Goal: Check status: Check status

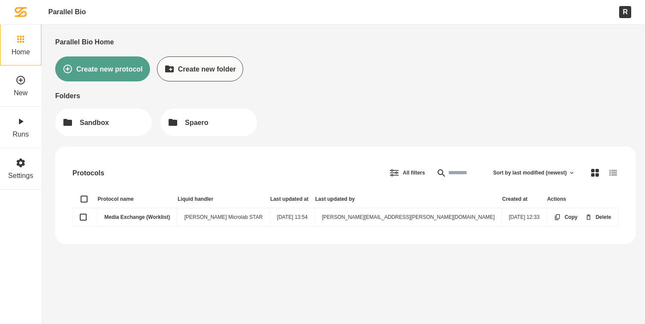
click at [153, 219] on link "Media Exchange (Worklist)" at bounding box center [137, 217] width 66 height 6
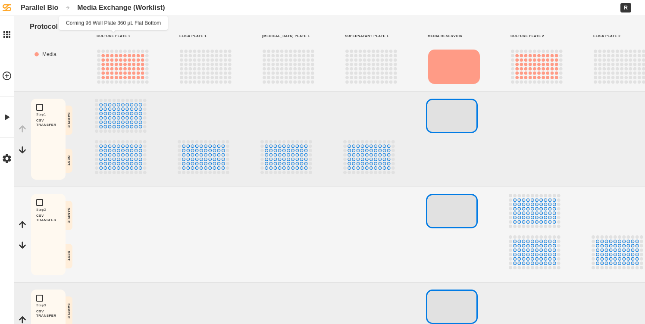
drag, startPoint x: 94, startPoint y: 35, endPoint x: 125, endPoint y: 35, distance: 30.2
click at [125, 35] on div "Culture Plate 1" at bounding box center [127, 36] width 69 height 11
drag, startPoint x: 182, startPoint y: 37, endPoint x: 205, endPoint y: 37, distance: 22.8
click at [205, 37] on span "Elisa Plate 1" at bounding box center [192, 36] width 27 height 4
drag, startPoint x: 263, startPoint y: 38, endPoint x: 297, endPoint y: 39, distance: 34.9
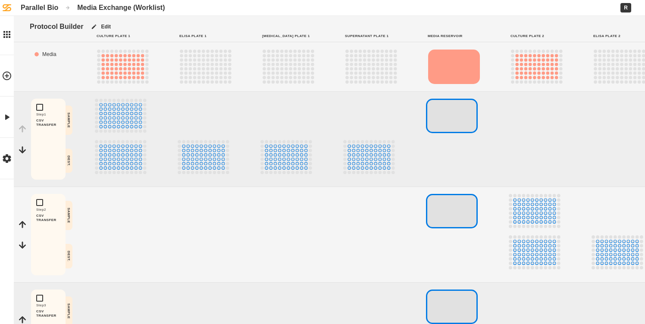
click at [297, 39] on div "[MEDICAL_DATA] Plate 1" at bounding box center [293, 36] width 69 height 11
drag, startPoint x: 348, startPoint y: 37, endPoint x: 390, endPoint y: 38, distance: 41.4
click at [390, 38] on div "Supernatant Plate 1" at bounding box center [375, 36] width 69 height 11
click at [52, 153] on button "Edit" at bounding box center [48, 149] width 28 height 11
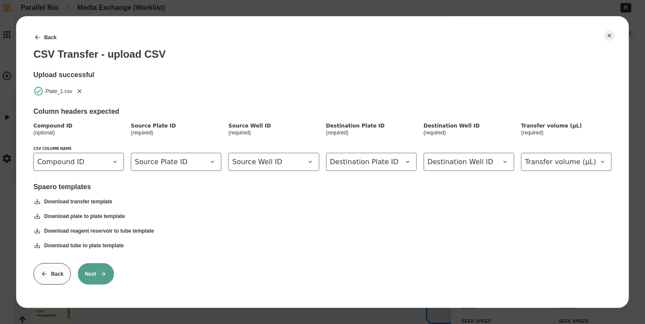
click at [103, 269] on button "Next" at bounding box center [96, 274] width 36 height 22
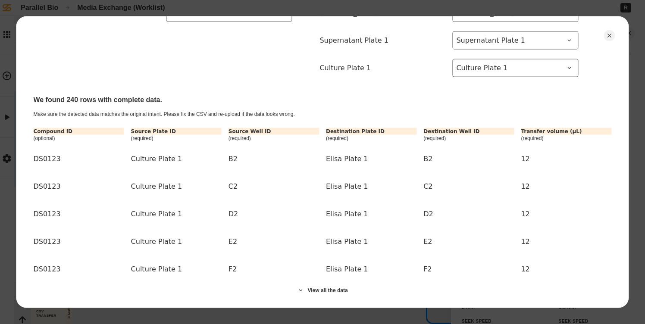
scroll to position [185, 0]
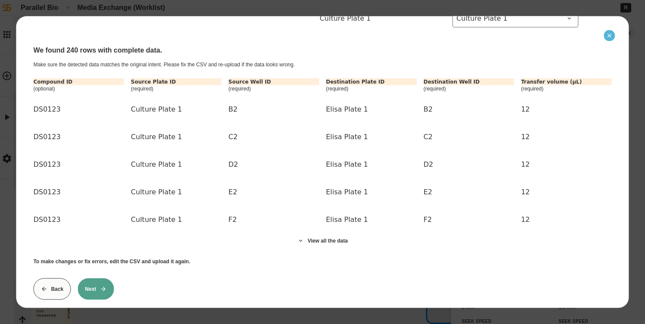
click at [610, 37] on icon "Close" at bounding box center [609, 35] width 7 height 7
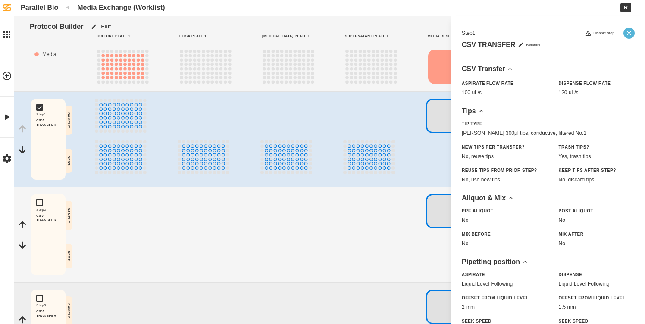
click at [629, 36] on icon "Close" at bounding box center [629, 33] width 7 height 7
